Goal: Transaction & Acquisition: Purchase product/service

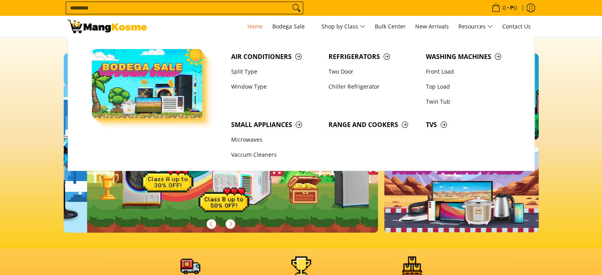
scroll to position [0, 315]
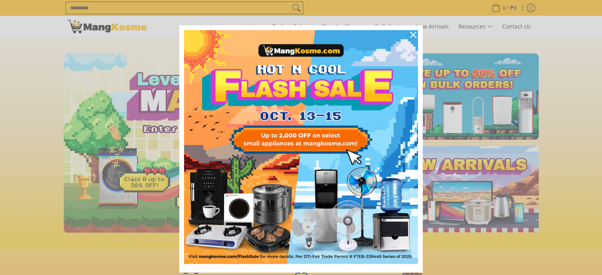
click at [559, 137] on div "Marketing offer form" at bounding box center [301, 137] width 602 height 275
drag, startPoint x: 467, startPoint y: 83, endPoint x: 468, endPoint y: 78, distance: 5.2
click at [468, 78] on div "Marketing offer form" at bounding box center [301, 137] width 602 height 275
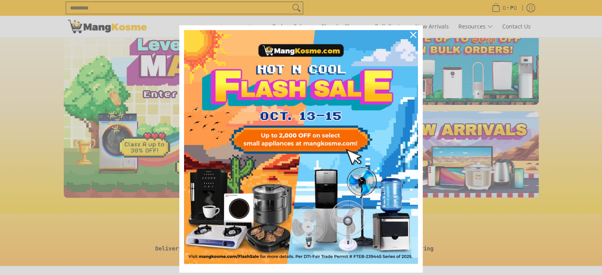
scroll to position [0, 0]
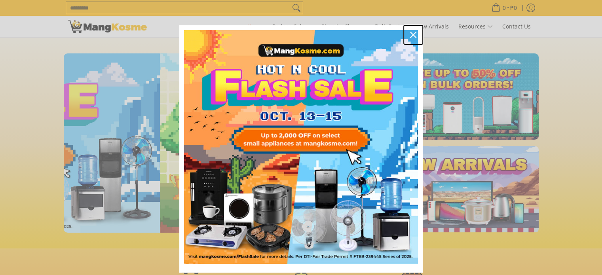
click at [412, 34] on icon "close icon" at bounding box center [413, 35] width 6 height 6
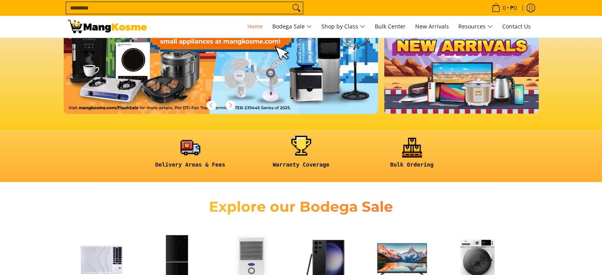
scroll to position [238, 0]
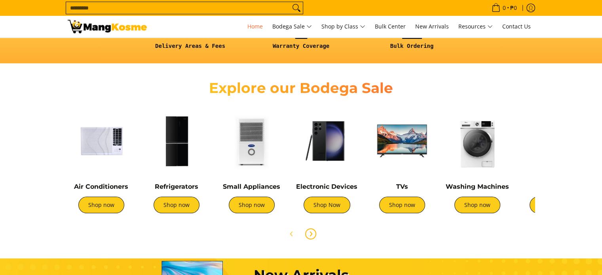
click at [310, 235] on icon "Next" at bounding box center [311, 234] width 2 height 4
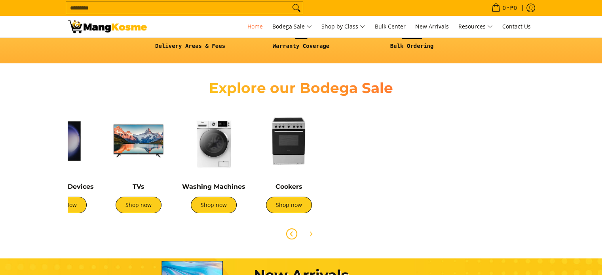
click at [293, 236] on icon "Previous" at bounding box center [292, 234] width 6 height 6
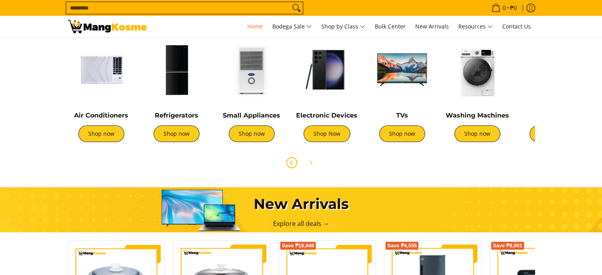
scroll to position [277, 0]
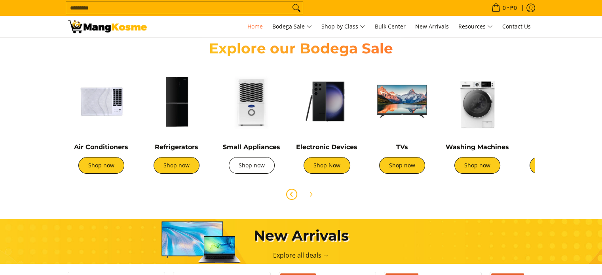
click at [263, 159] on link "Shop now" at bounding box center [252, 165] width 46 height 17
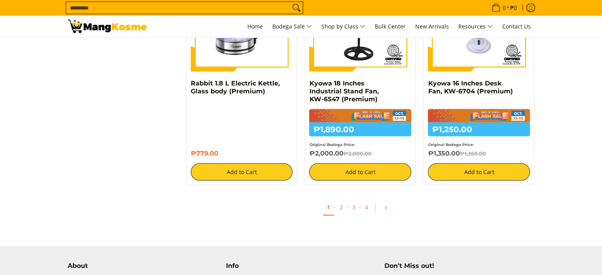
scroll to position [1743, 0]
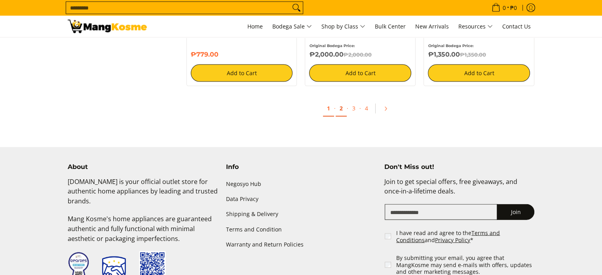
click at [339, 112] on link "2" at bounding box center [341, 109] width 11 height 16
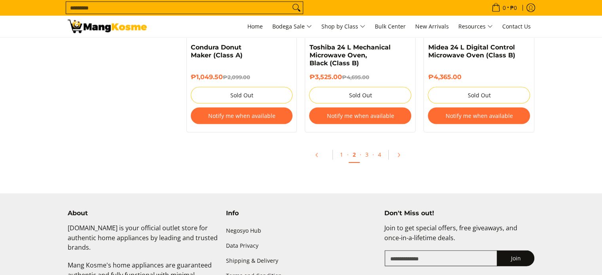
scroll to position [1822, 0]
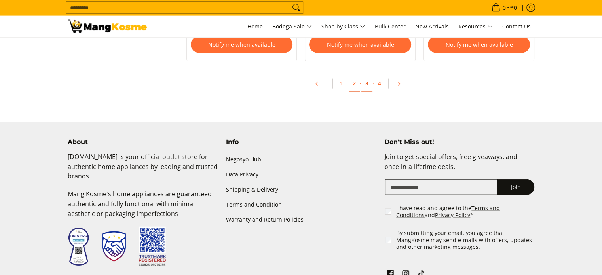
click at [367, 88] on link "3" at bounding box center [367, 84] width 11 height 16
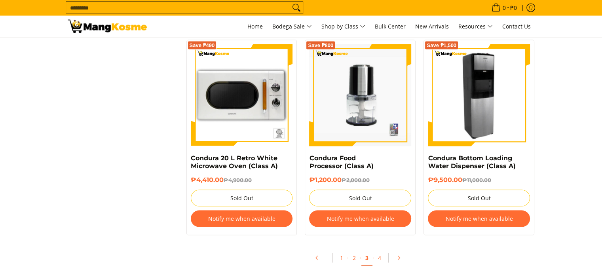
scroll to position [1584, 0]
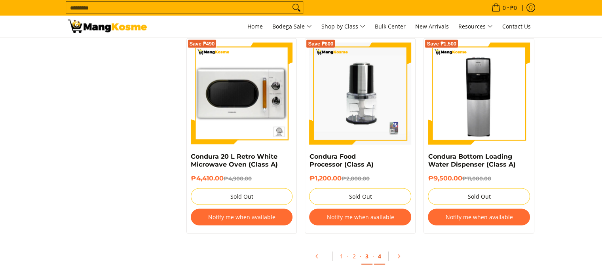
click at [381, 258] on link "4" at bounding box center [379, 257] width 11 height 16
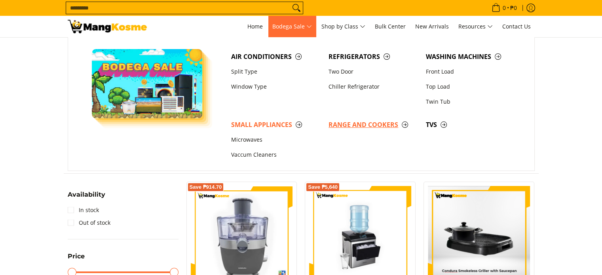
click at [374, 123] on span "Range and Cookers" at bounding box center [374, 125] width 90 height 10
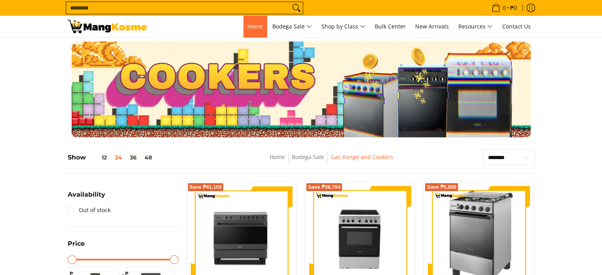
click at [261, 24] on link "Home" at bounding box center [255, 26] width 23 height 21
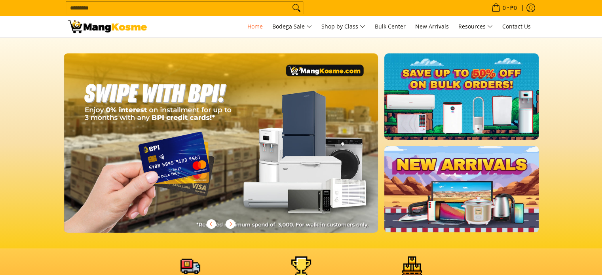
click at [182, 6] on input "Search..." at bounding box center [178, 8] width 224 height 12
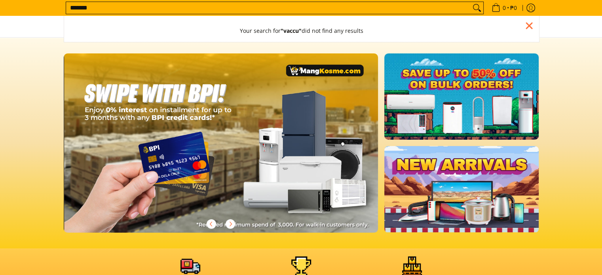
type input "*******"
click at [471, 2] on button "Search" at bounding box center [477, 8] width 13 height 12
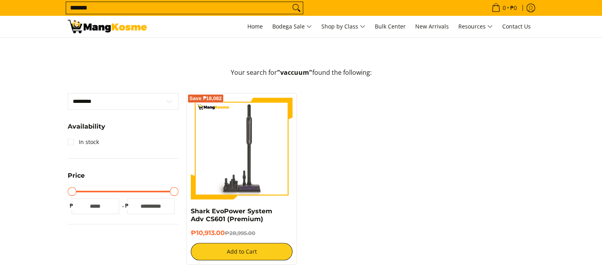
scroll to position [119, 0]
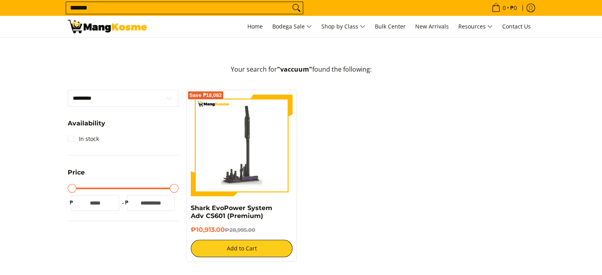
click at [257, 150] on img at bounding box center [242, 145] width 102 height 102
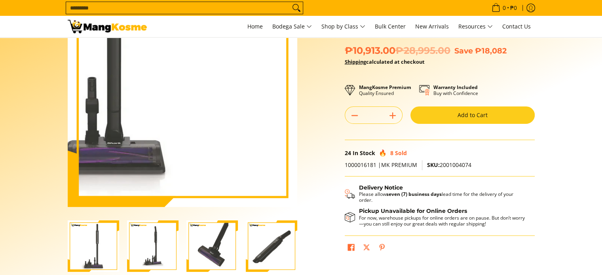
scroll to position [79, 0]
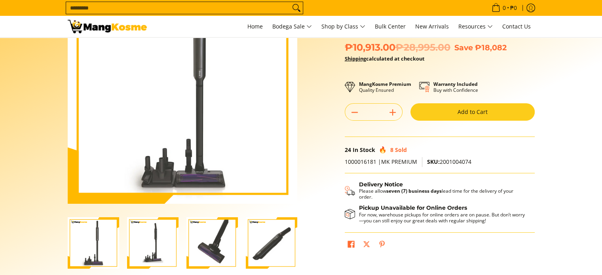
click at [107, 236] on img "shark-evopower-wireless-vacuum-full-view-mang-kosme" at bounding box center [93, 242] width 51 height 51
click at [164, 237] on img "Shark EvoPower System Adv CS601 (Premium)-2" at bounding box center [152, 242] width 51 height 51
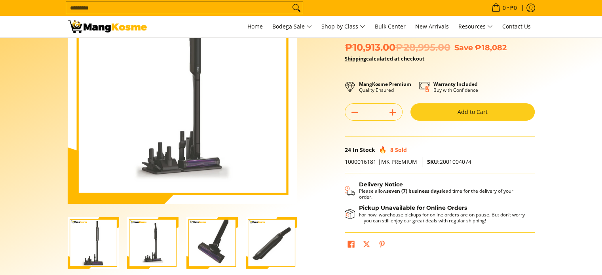
click at [197, 239] on img "Shark EvoPower System Adv CS601 (Premium)-3" at bounding box center [212, 242] width 51 height 51
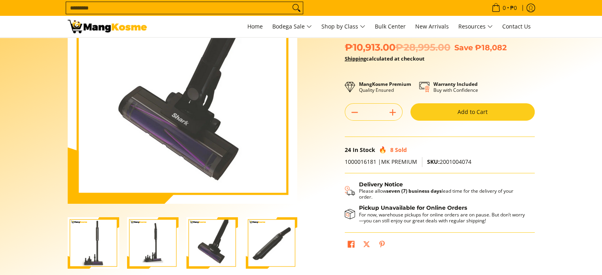
click at [284, 242] on img "Shark EvoPower System Adv CS601 (Premium)-4" at bounding box center [271, 242] width 51 height 51
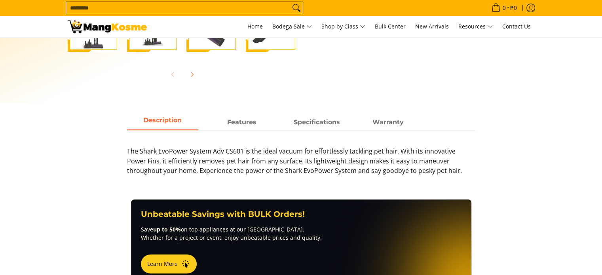
scroll to position [238, 0]
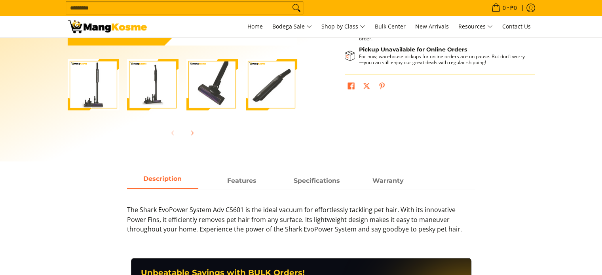
click at [230, 190] on div "The Shark EvoPower System Adv CS601 is the ideal vacuum for effortlessly tackli…" at bounding box center [301, 215] width 349 height 53
drag, startPoint x: 228, startPoint y: 174, endPoint x: 215, endPoint y: 160, distance: 19.1
click at [220, 163] on main "Skip to Main Content Enable zoom Disable zoom Enable zoom Disable zoom Enable z…" at bounding box center [301, 217] width 602 height 834
click at [226, 193] on div "The Shark EvoPower System Adv CS601 is the ideal vacuum for effortlessly tackli…" at bounding box center [301, 215] width 349 height 53
click at [233, 179] on strong "Features" at bounding box center [241, 179] width 29 height 8
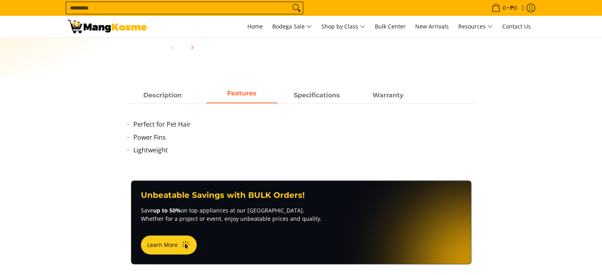
scroll to position [198, 0]
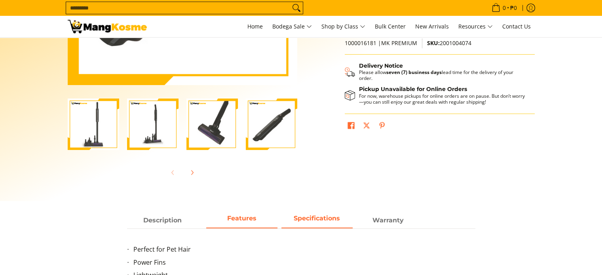
click at [318, 223] on span "Specifications" at bounding box center [317, 220] width 71 height 14
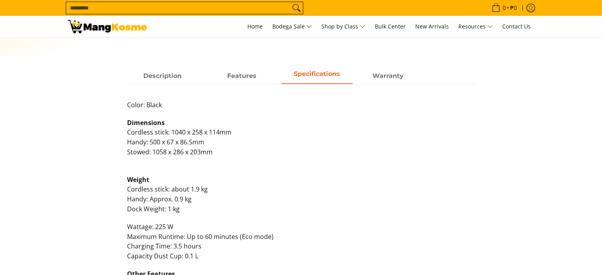
scroll to position [238, 0]
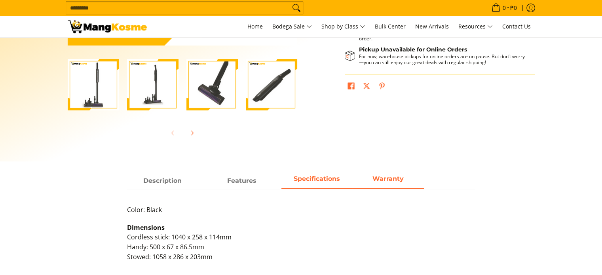
click at [379, 180] on strong "Warranty" at bounding box center [388, 179] width 31 height 8
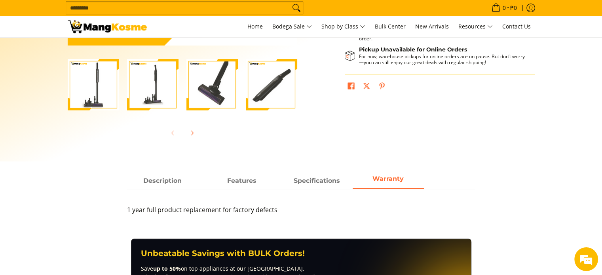
scroll to position [0, 0]
